Goal: Task Accomplishment & Management: Manage account settings

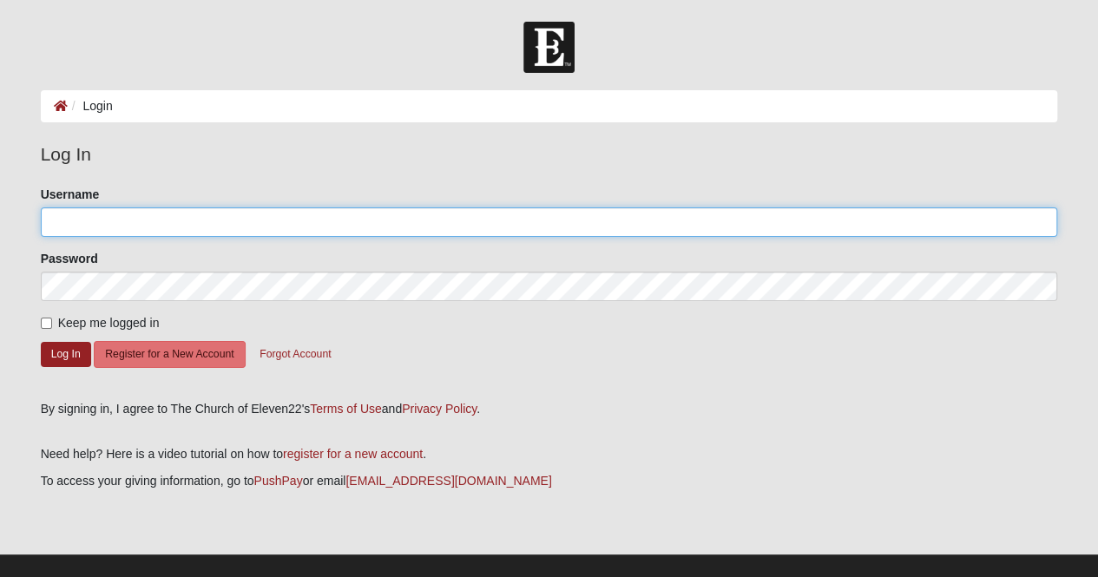
type input "[EMAIL_ADDRESS][DOMAIN_NAME]"
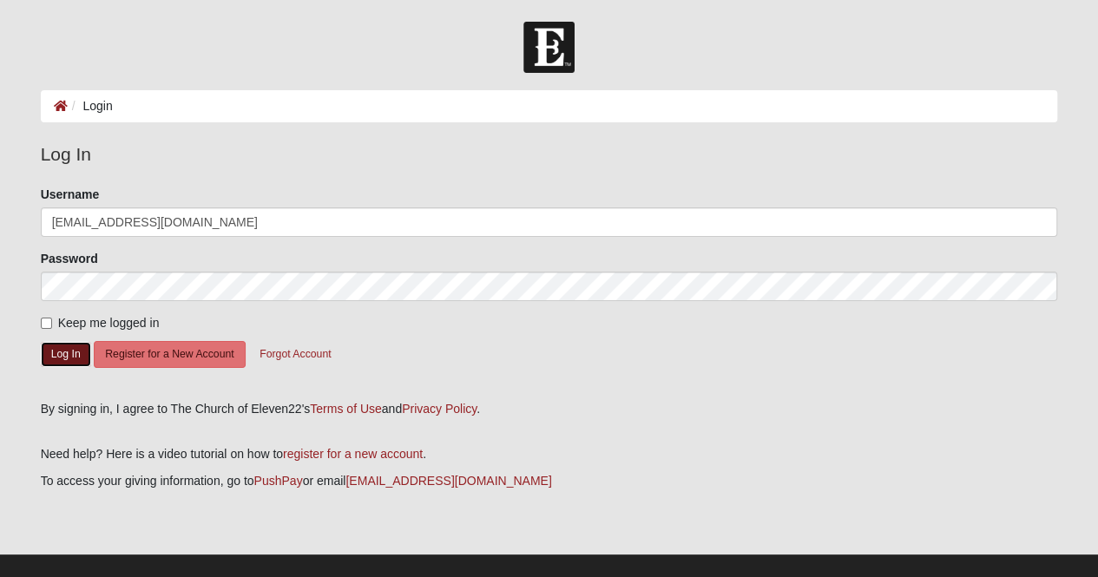
click at [59, 348] on button "Log In" at bounding box center [66, 354] width 50 height 25
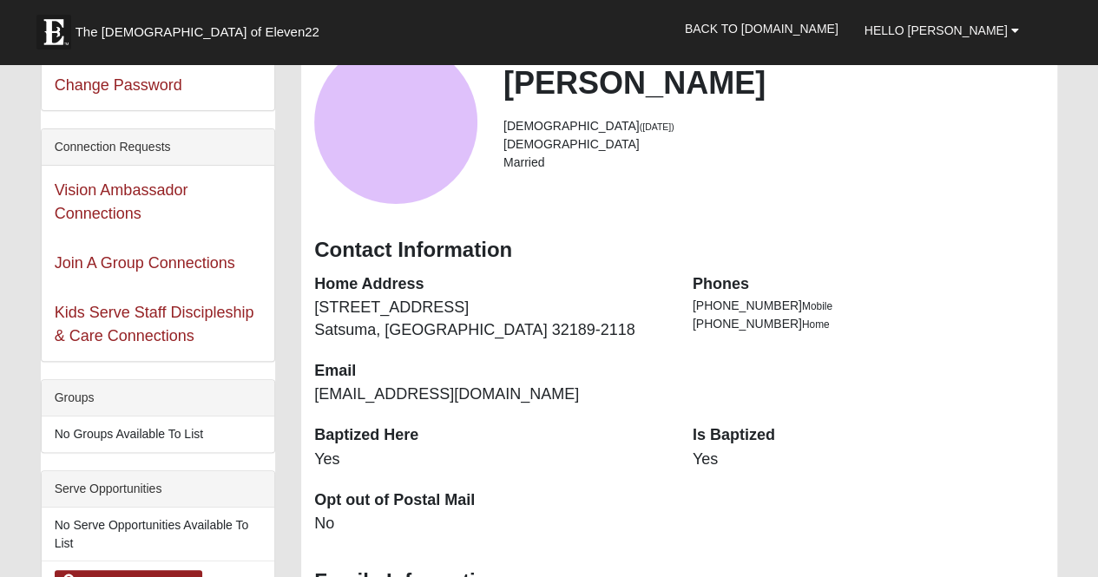
scroll to position [47, 0]
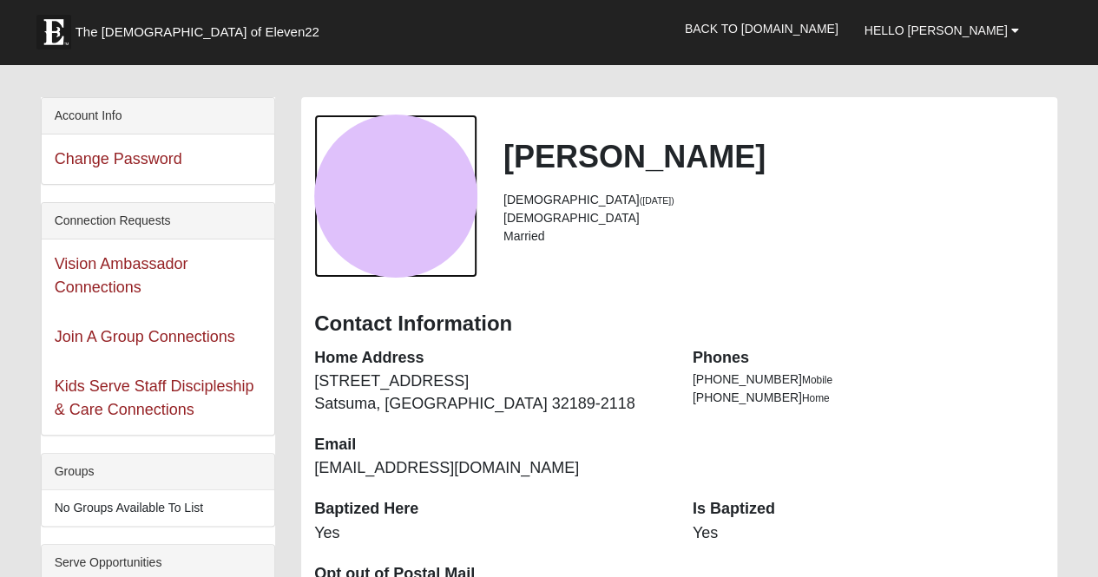
click at [370, 261] on div "View Fullsize Photo" at bounding box center [395, 196] width 163 height 163
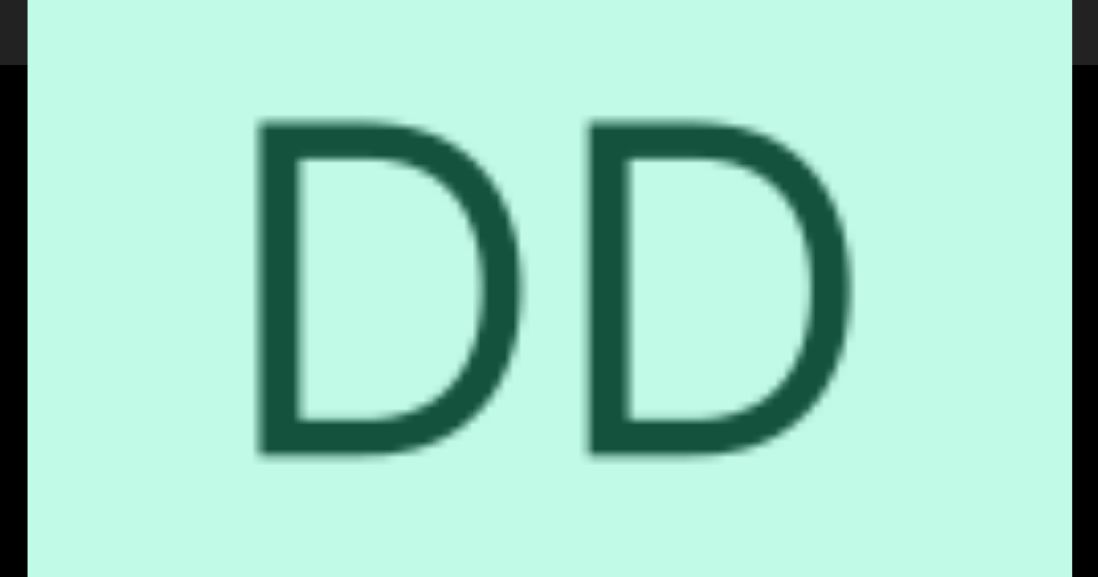
click at [551, 253] on div "View Fullsize Photo" at bounding box center [550, 289] width 1044 height 1044
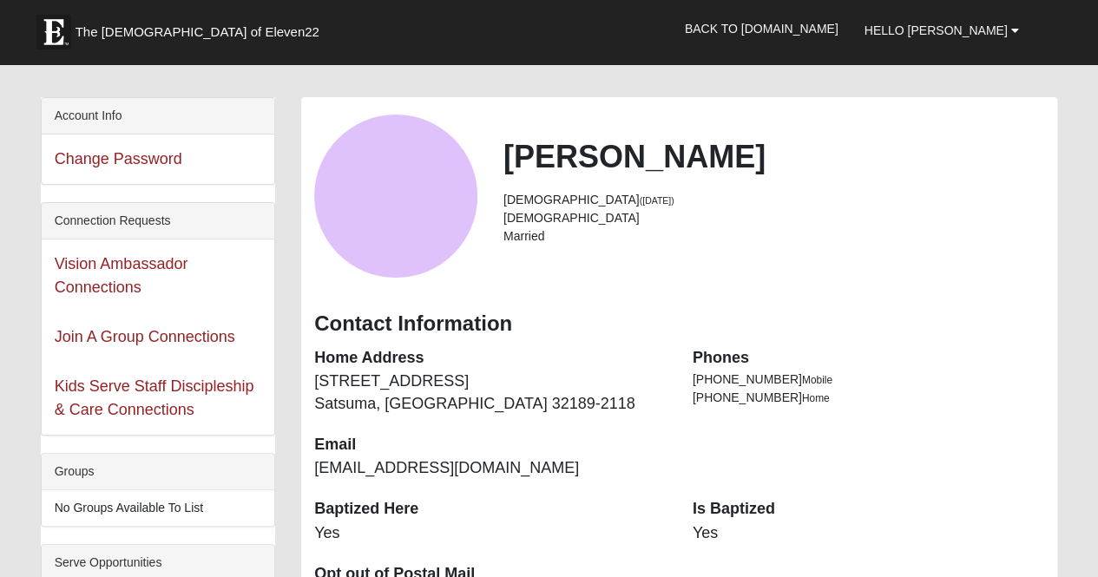
click at [1022, 34] on link "Hello [PERSON_NAME]" at bounding box center [942, 30] width 181 height 43
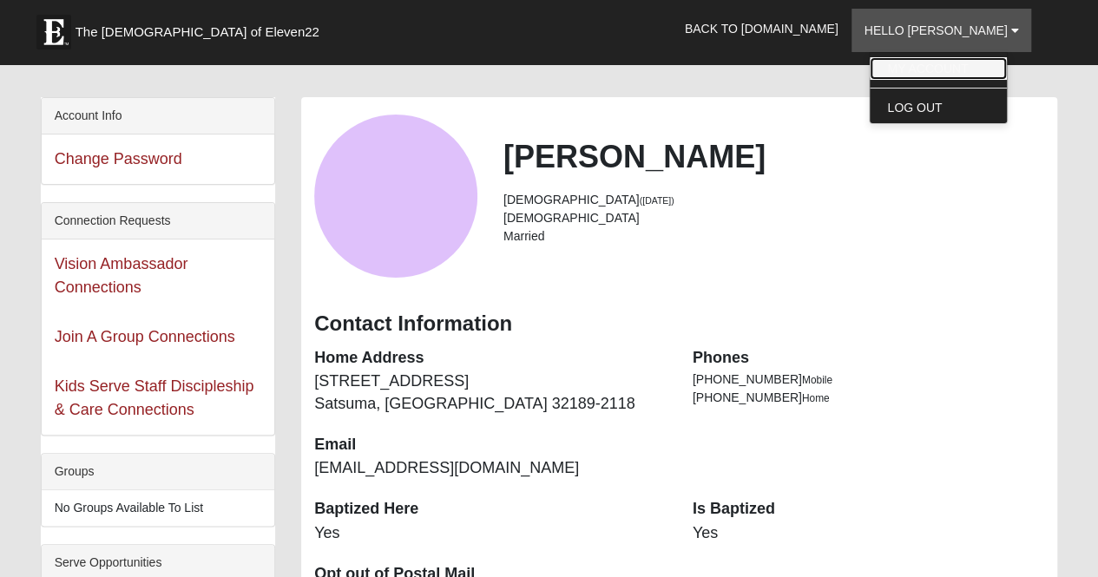
click at [1000, 58] on link "My Account" at bounding box center [938, 68] width 137 height 23
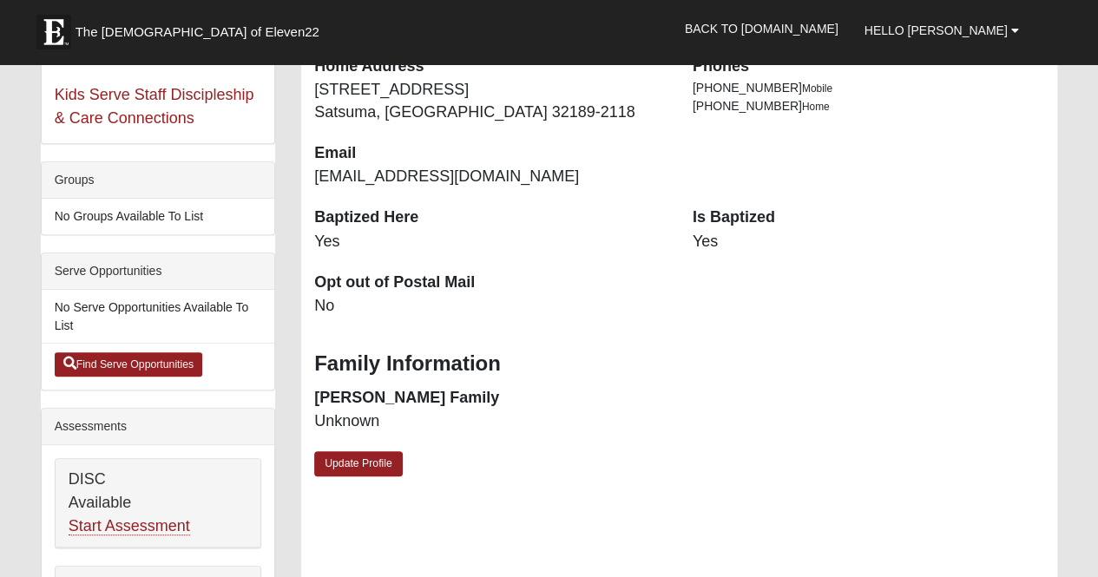
scroll to position [323, 0]
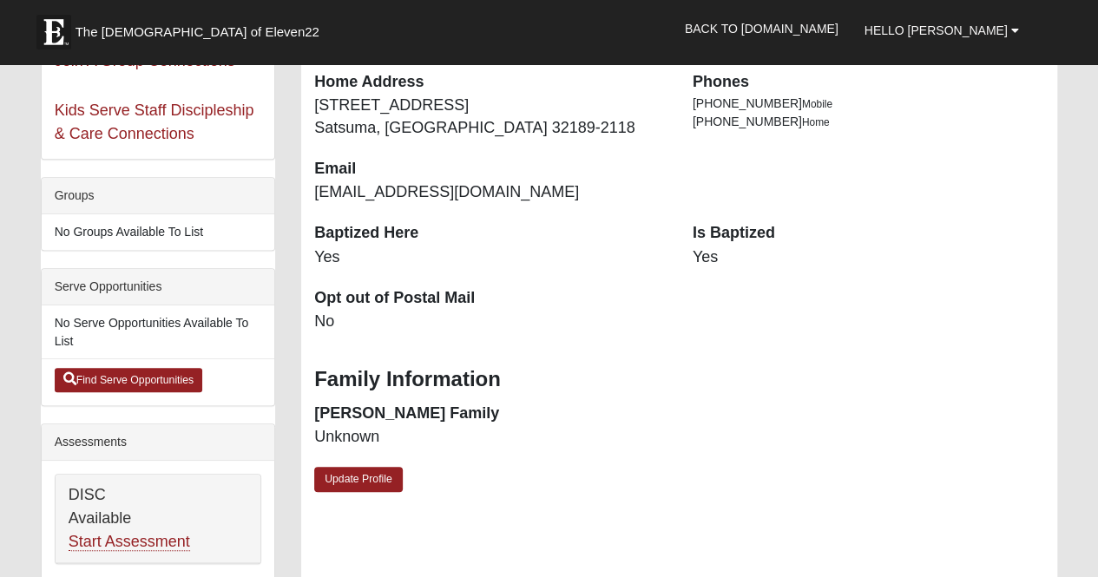
click at [381, 491] on link "Update Profile" at bounding box center [358, 479] width 89 height 25
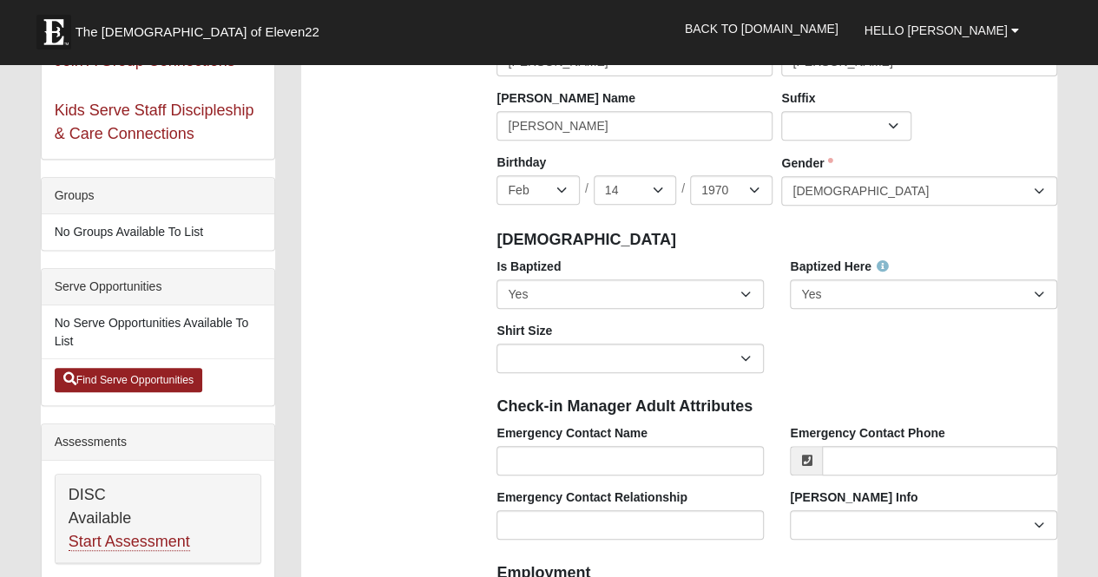
scroll to position [0, 0]
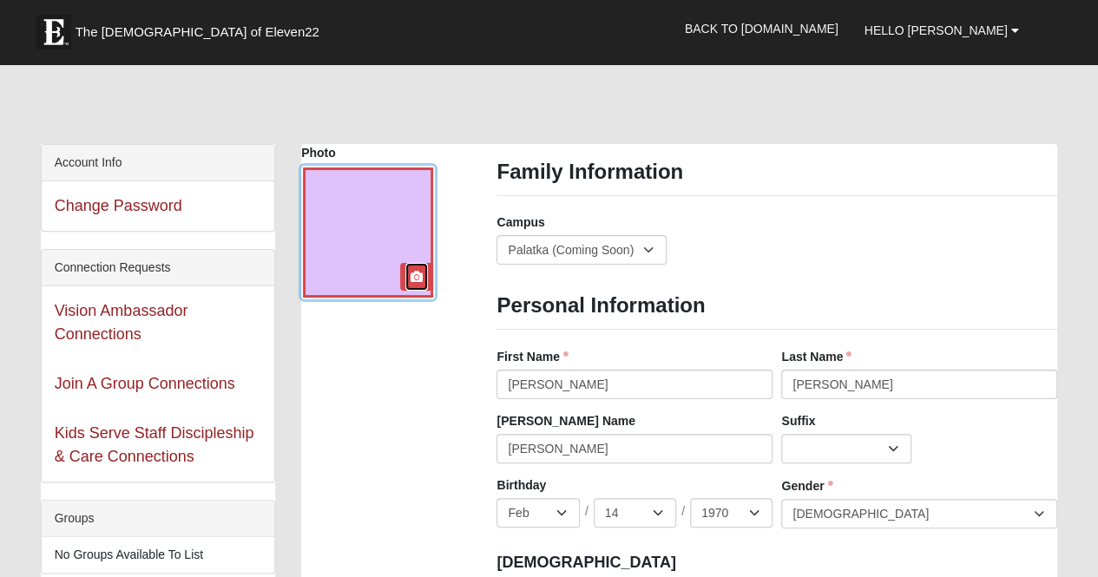
click at [408, 275] on link at bounding box center [416, 277] width 23 height 28
click at [418, 267] on link at bounding box center [416, 277] width 23 height 28
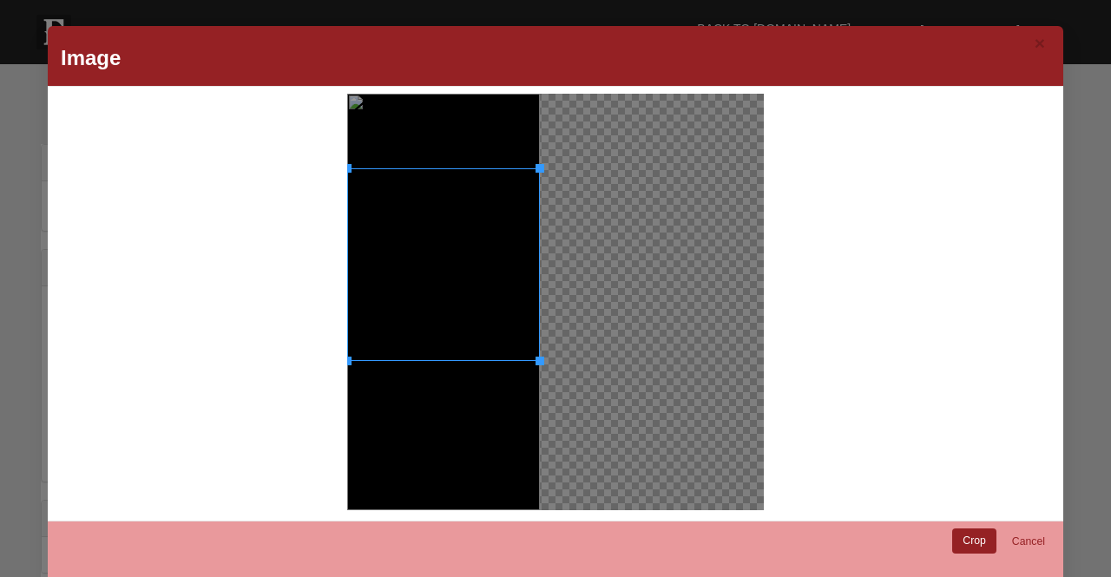
drag, startPoint x: 460, startPoint y: 174, endPoint x: 484, endPoint y: 248, distance: 78.5
click at [484, 248] on div at bounding box center [443, 264] width 193 height 193
click at [963, 546] on link "Crop" at bounding box center [974, 541] width 44 height 25
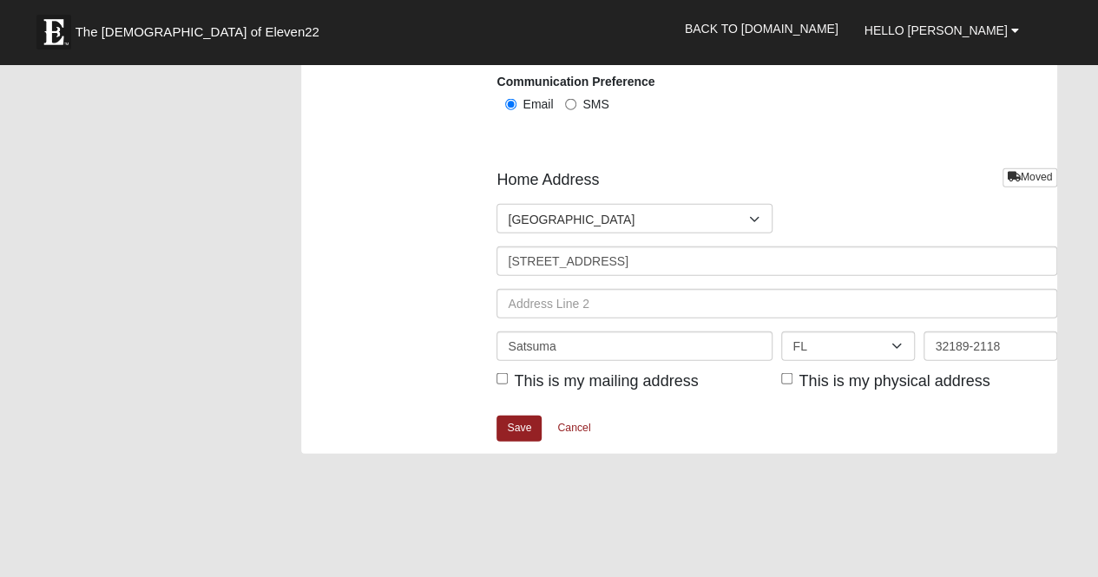
scroll to position [2038, 0]
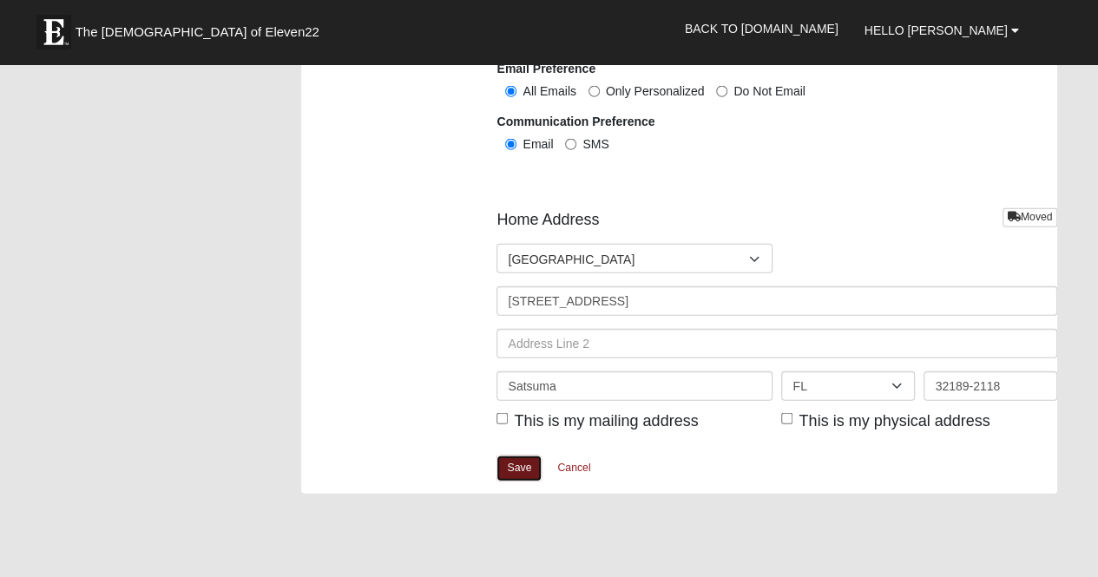
click at [513, 463] on link "Save" at bounding box center [519, 468] width 45 height 25
